Goal: Transaction & Acquisition: Purchase product/service

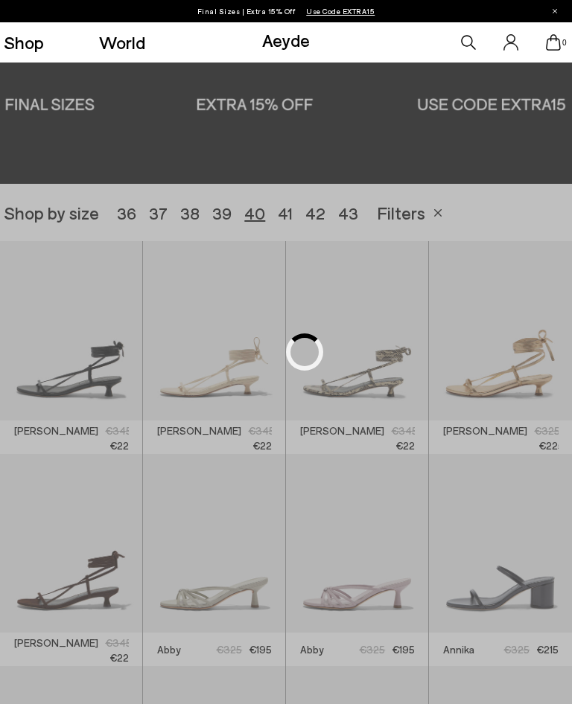
scroll to position [159, 0]
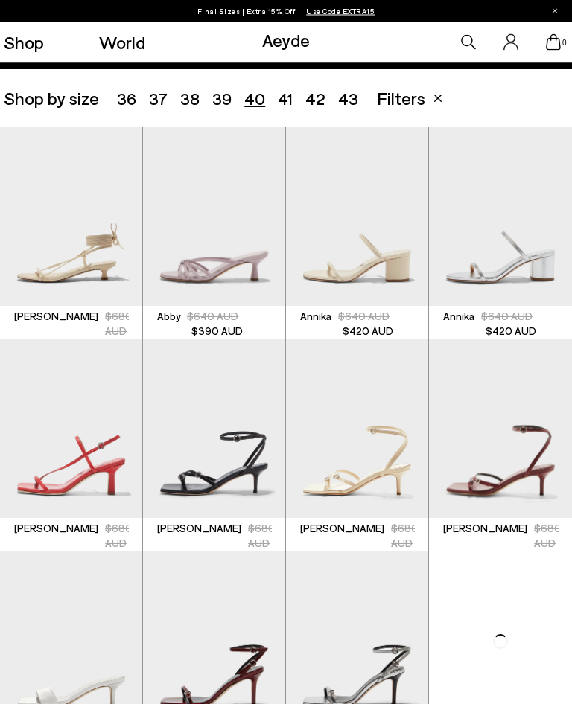
scroll to position [153, 0]
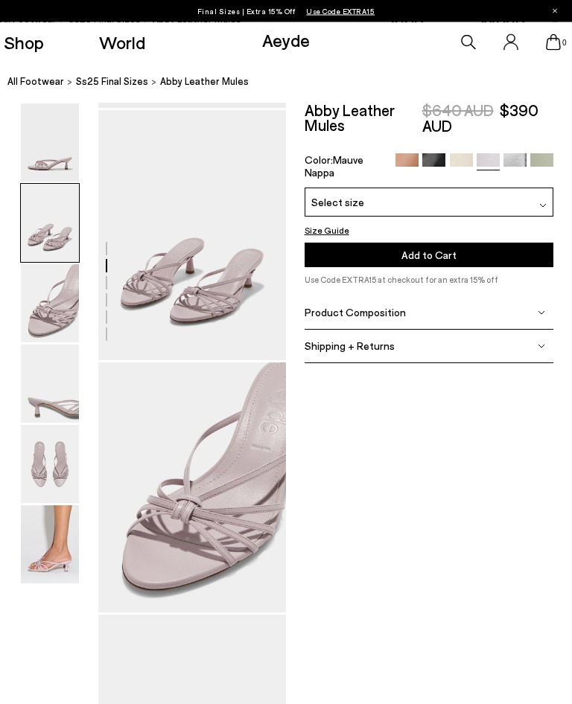
scroll to position [246, 19]
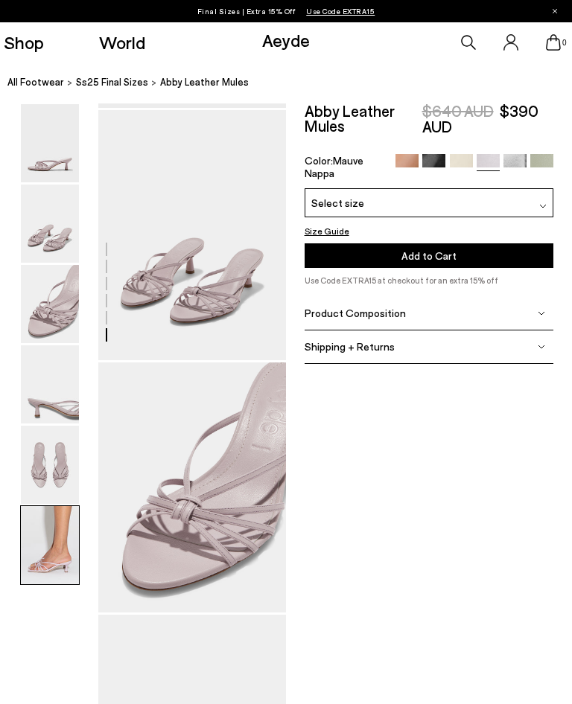
click at [23, 307] on img at bounding box center [50, 304] width 58 height 78
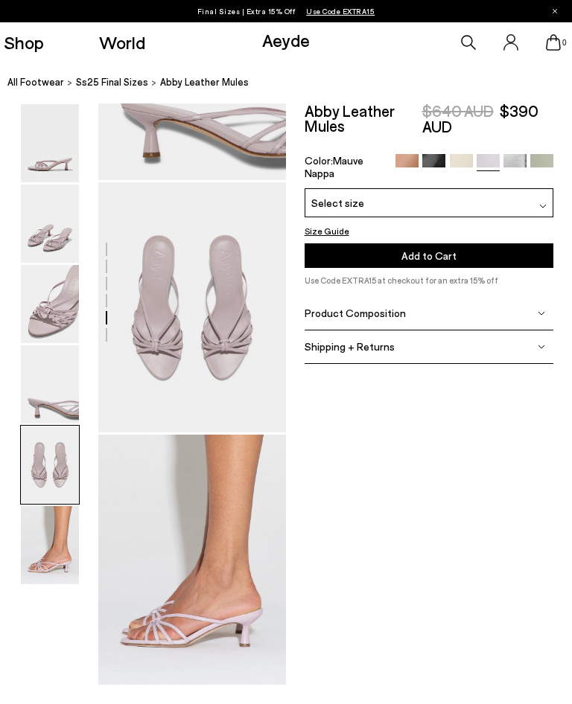
scroll to position [921, 19]
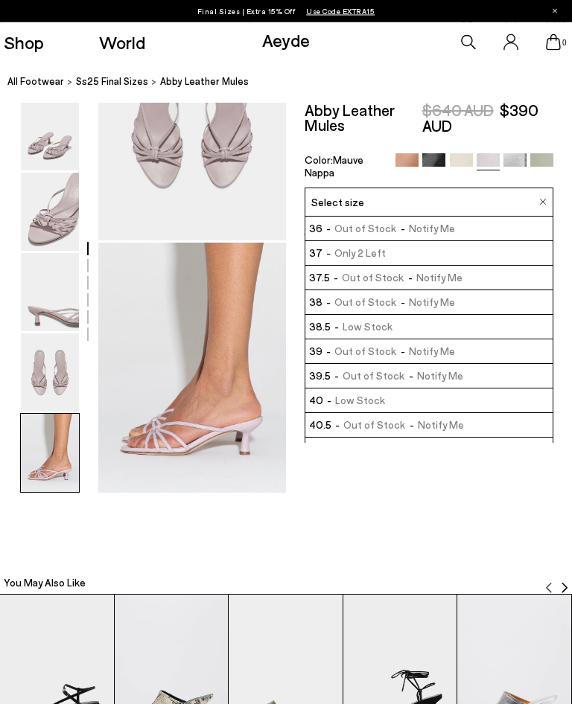
scroll to position [1123, 19]
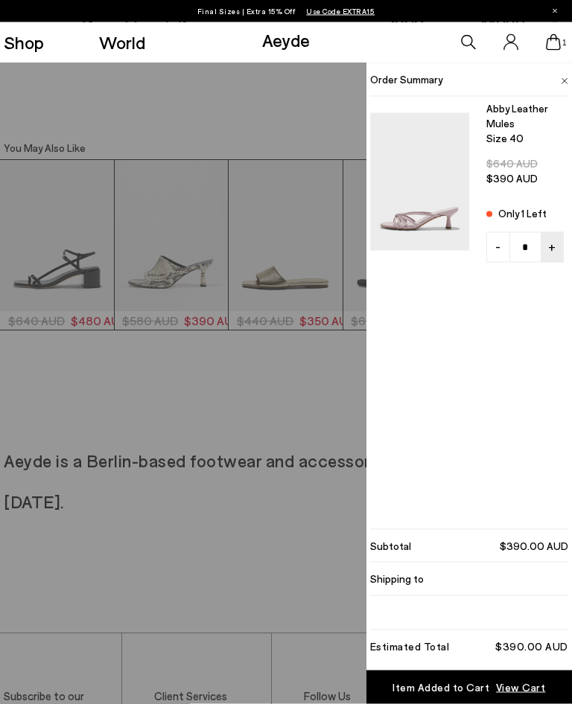
scroll to position [1557, 19]
click at [527, 695] on span "View Cart" at bounding box center [521, 687] width 50 height 15
